Goal: Task Accomplishment & Management: Manage account settings

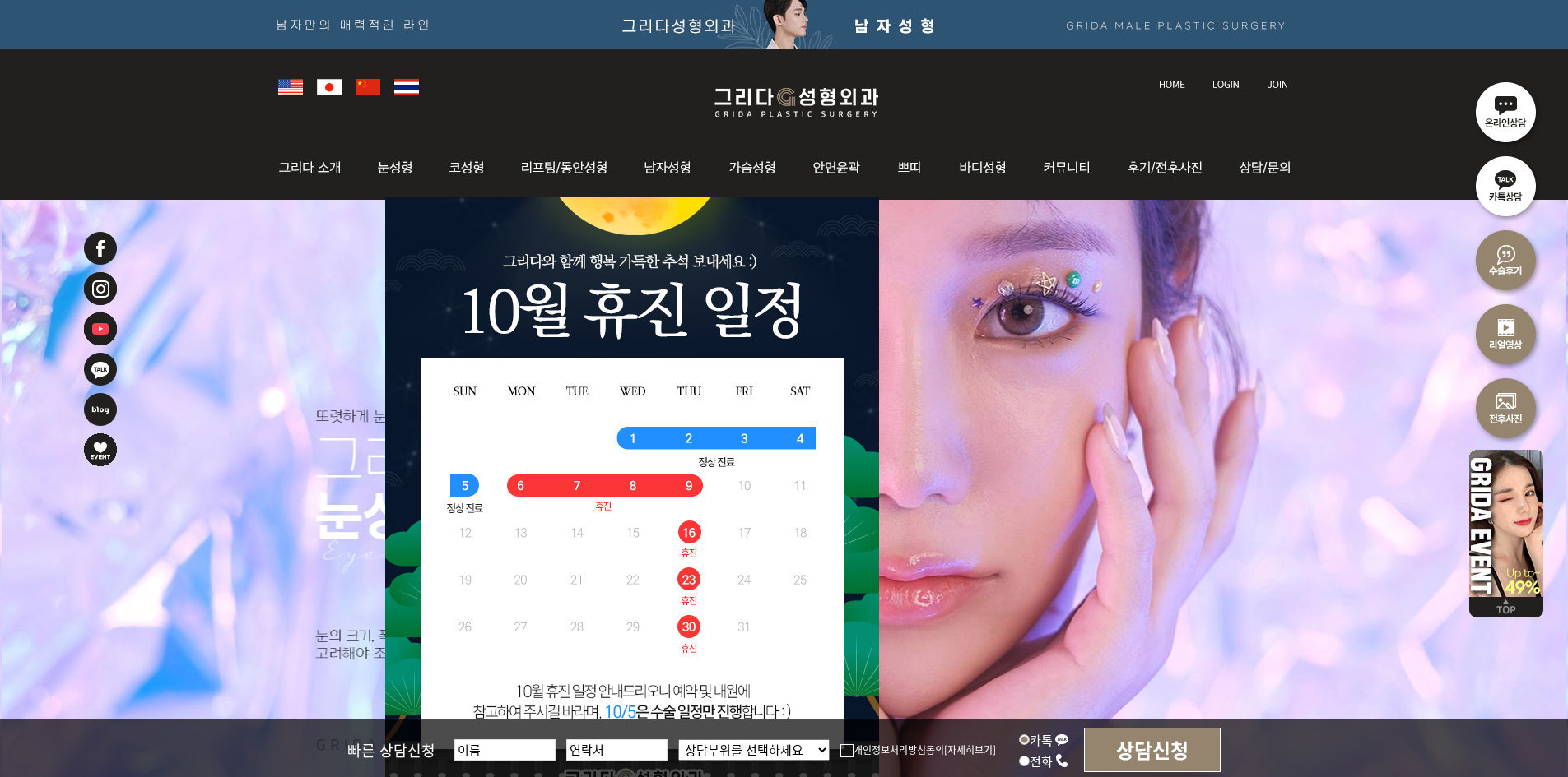
click at [1215, 68] on link at bounding box center [1227, 69] width 46 height 23
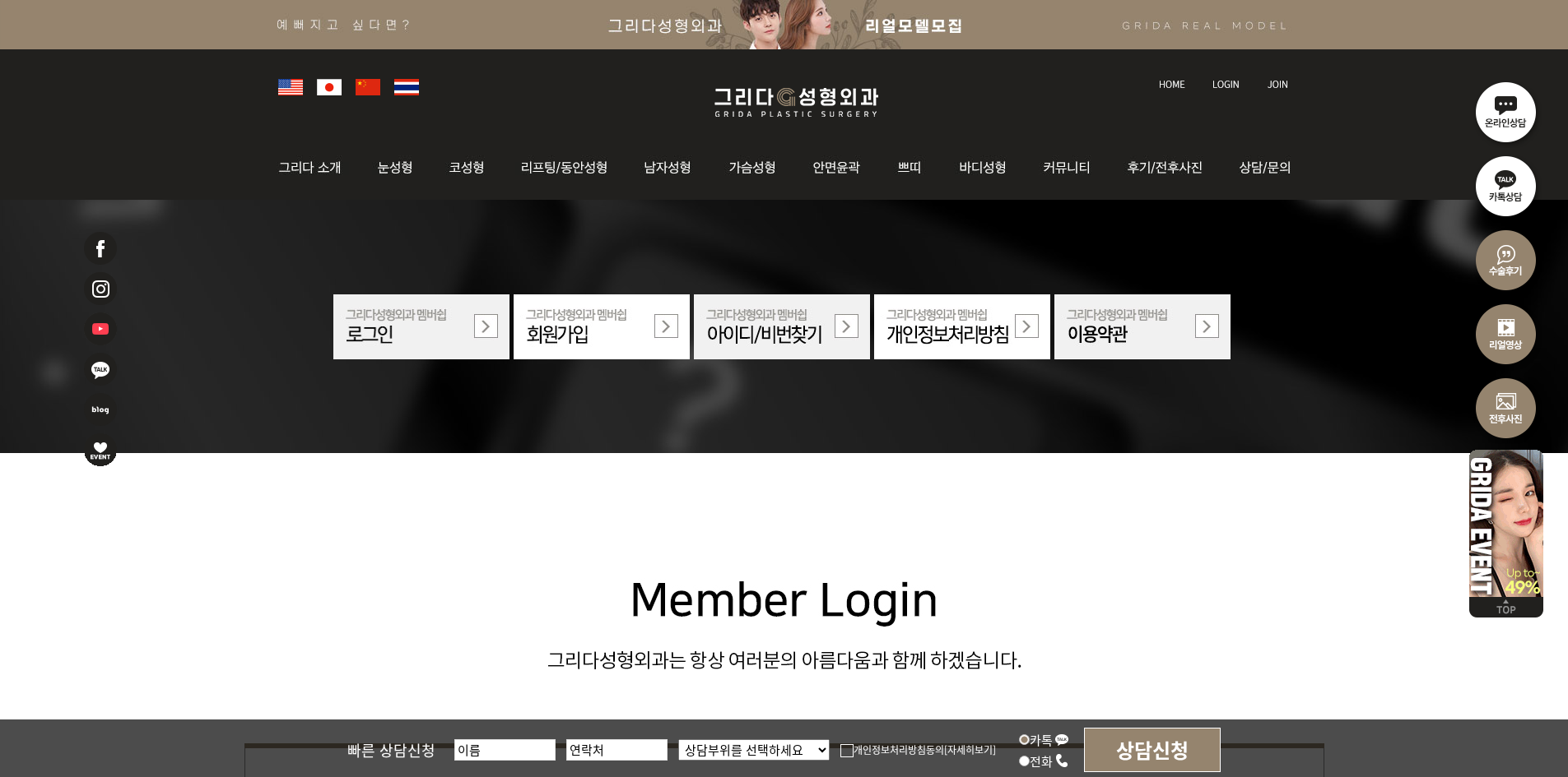
scroll to position [494, 0]
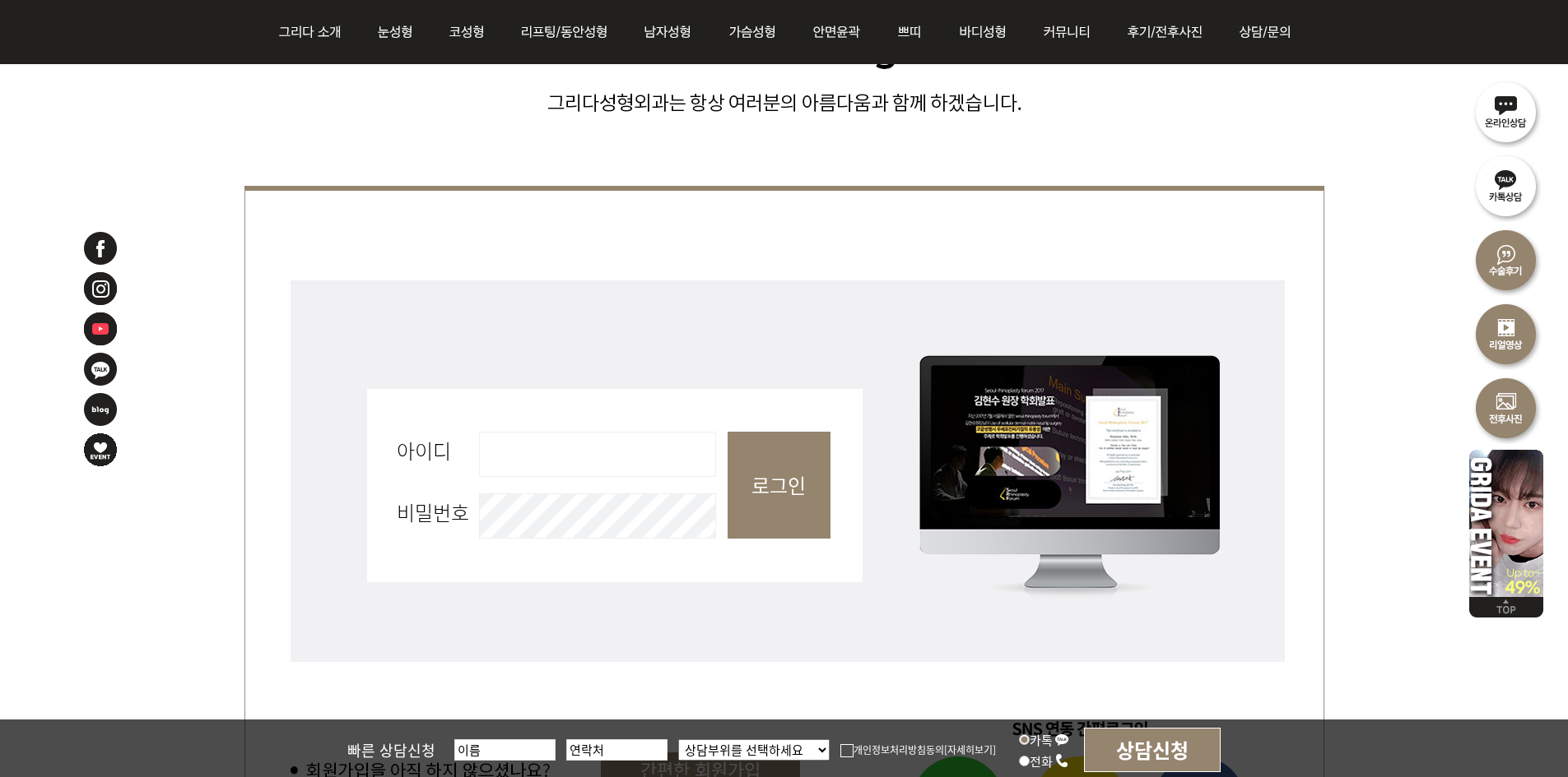
click at [623, 437] on input "아이디 필수" at bounding box center [597, 454] width 237 height 46
type input "admin"
click at [770, 482] on input "로그인" at bounding box center [779, 485] width 103 height 107
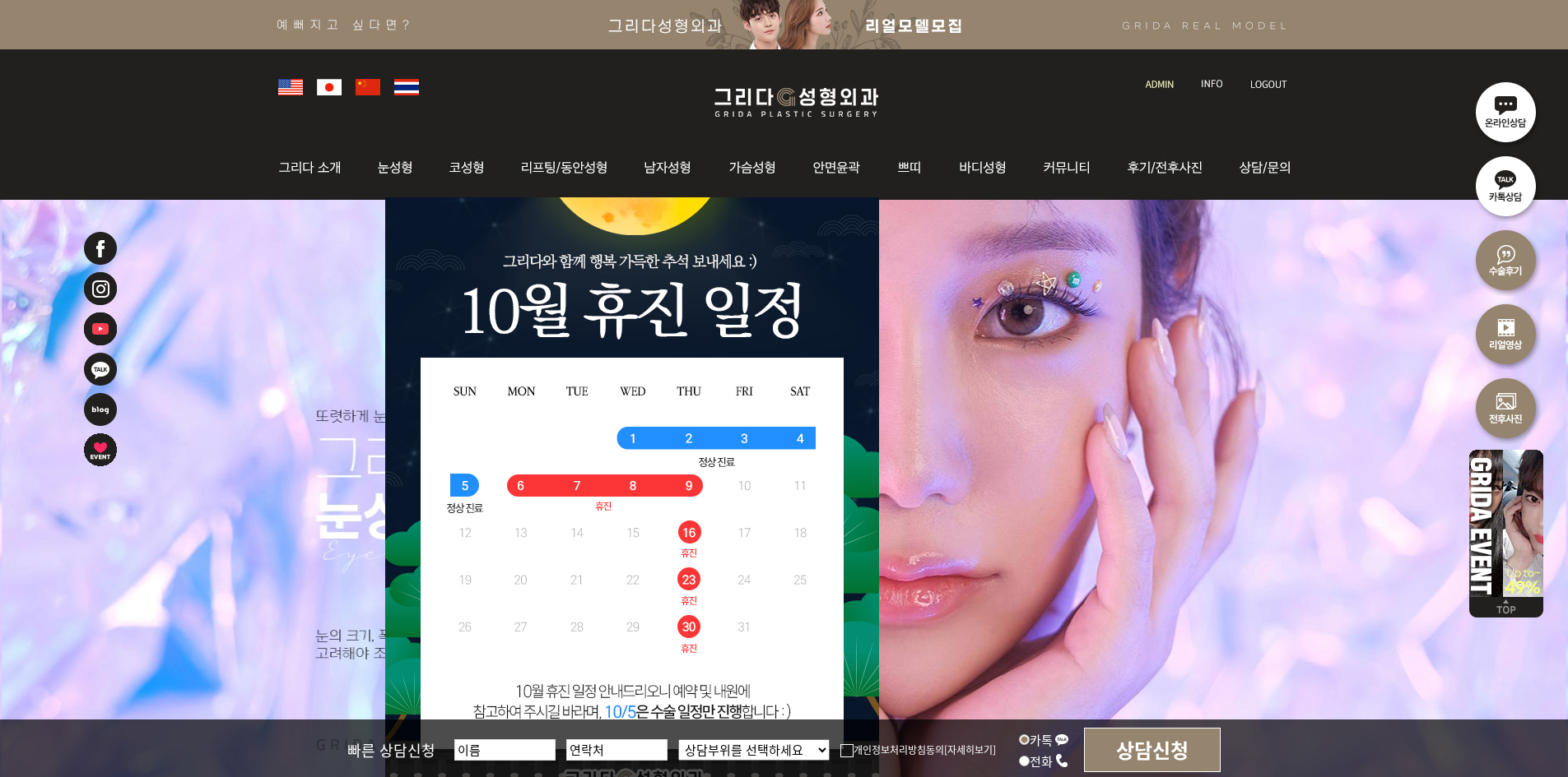
click at [1164, 72] on link at bounding box center [1160, 69] width 47 height 23
